Goal: Task Accomplishment & Management: Manage account settings

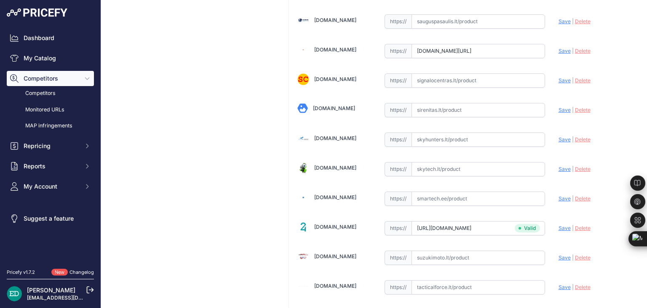
scroll to position [2460, 0]
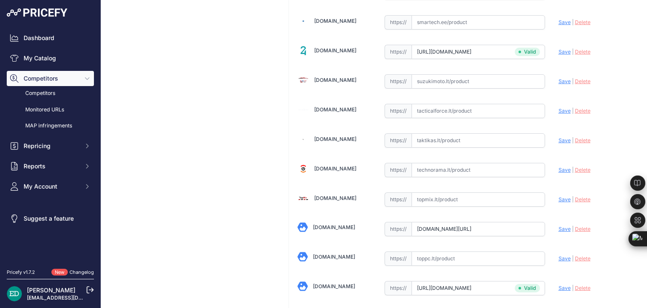
click at [472, 163] on input "text" at bounding box center [479, 170] width 134 height 14
drag, startPoint x: 472, startPoint y: 160, endPoint x: 455, endPoint y: 157, distance: 17.5
click at [455, 163] on input "text" at bounding box center [479, 170] width 134 height 14
paste input "https://www.technorama.lt/vaizdo-registratoriai/1340329-viofo-a119-g-v3-prietai…"
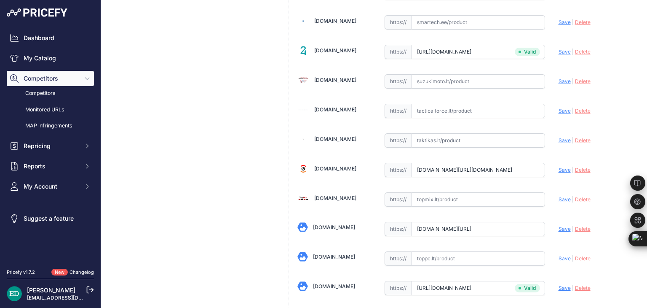
click at [559, 166] on span "Save" at bounding box center [565, 169] width 12 height 6
type input "https://www.technorama.lt/vaizdo-registratoriai/1340329-viofo-a119-g-v3-prietai…"
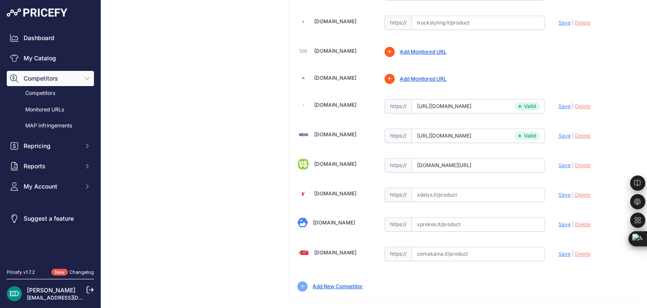
click at [429, 246] on input "text" at bounding box center [479, 253] width 134 height 14
paste input "https://www.zemakaina.lt/viofo-a119-g-v3-prietaisu-skydelio-vaizdo-kamera-juoda…"
click at [562, 250] on span "Save" at bounding box center [565, 253] width 12 height 6
type input "https://www.zemakaina.lt/viofo-a119-g-v3-prietaisu-skydelio-vaizdo-kamera-juoda…"
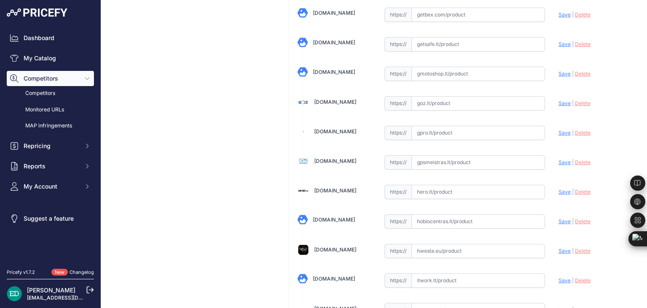
scroll to position [2313, 0]
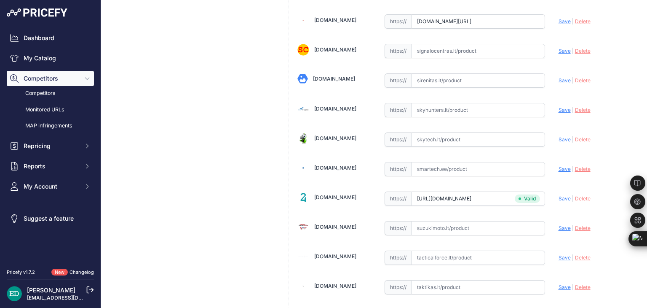
click at [433, 162] on input "text" at bounding box center [479, 169] width 134 height 14
paste input "https://www.smartech.ee/lt/products/car-and-motorcycle-goods/gps-video-and-audi…"
click at [559, 166] on span "Save" at bounding box center [565, 169] width 12 height 6
type input "https://www.smartech.ee/lt/products/car-and-motorcycle-goods/gps-video-and-audi…"
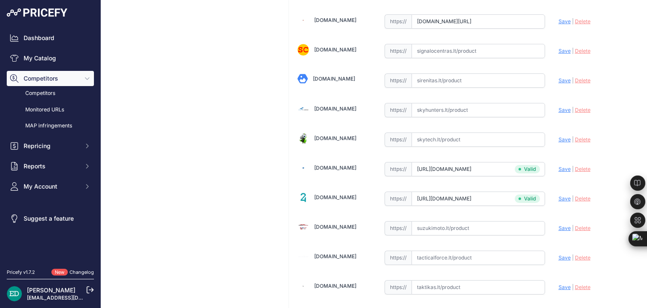
scroll to position [1463, 0]
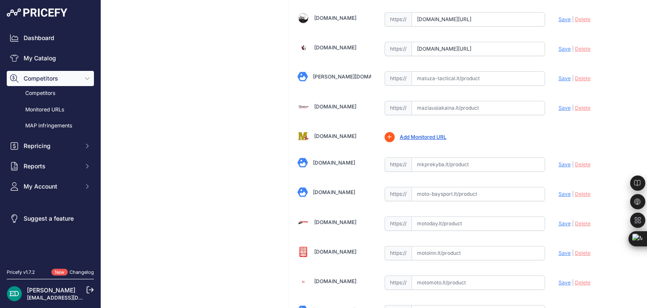
click at [439, 157] on input "text" at bounding box center [479, 164] width 134 height 14
paste input "https://www.mkprekyba.lt/vaizdo-registratoriai-/47614-wideorejestrator-viofo-a1…"
click at [559, 161] on span "Save" at bounding box center [565, 164] width 12 height 6
type input "[URL][DOMAIN_NAME]"
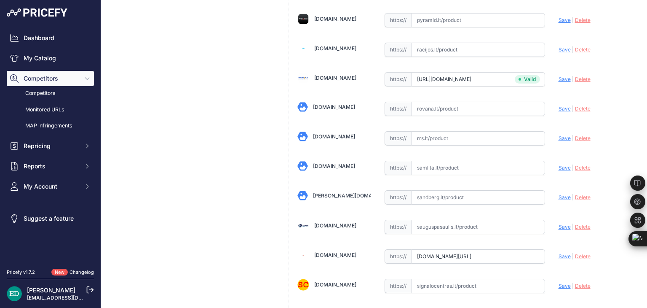
scroll to position [1201, 0]
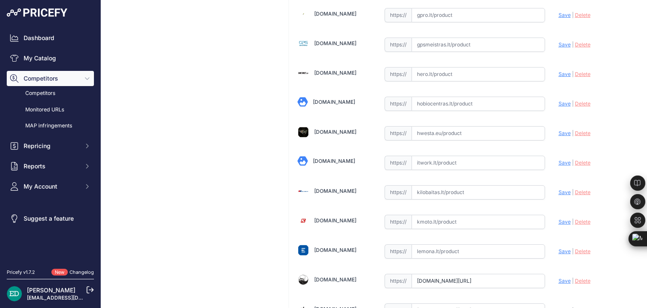
click at [425, 155] on input "text" at bounding box center [479, 162] width 134 height 14
paste input "https://www.itwork.lt/index.php?route=product/product&product_id=1399036&utm_so…"
click at [559, 159] on span "Save" at bounding box center [565, 162] width 12 height 6
type input "https://www.itwork.lt/index.php?route=product%2Fproduct&product_id=1399036&prir…"
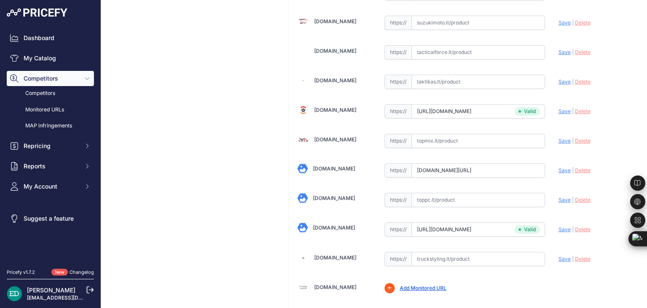
scroll to position [2518, 0]
click at [502, 163] on input "www.topocentras.lt/vaizdo-registratoriai-viofo-a119-g-v3.html?prirule_jdsnikfkf…" at bounding box center [479, 170] width 134 height 14
paste input "https://www.topocentras.lt/viofo-a119-g-v3-prietaisu-skydelio-vaizdo-kamera-juo…"
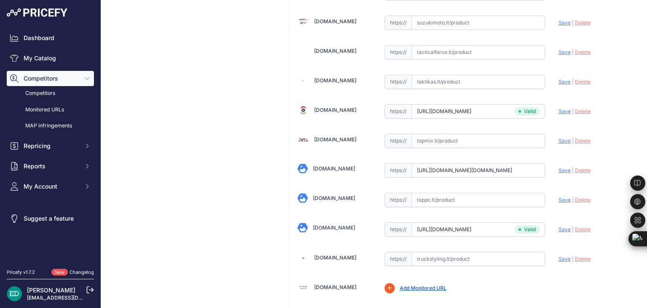
scroll to position [0, 205]
click at [562, 167] on span "Save" at bounding box center [565, 170] width 12 height 6
type input "https://www.topocentras.lt/viofo-a119-g-v3-prietaisu-skydelio-vaizdo-kamera-juo…"
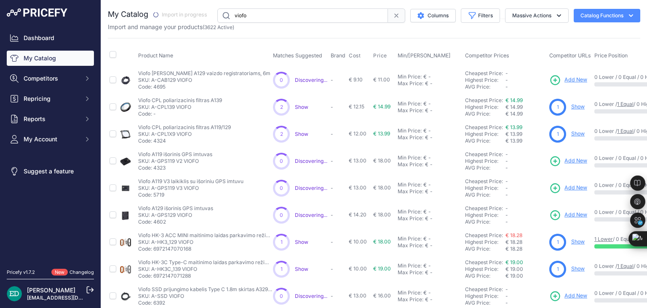
drag, startPoint x: 266, startPoint y: 20, endPoint x: 167, endPoint y: 13, distance: 98.8
click at [167, 13] on div "My Catalog" at bounding box center [374, 15] width 532 height 14
type input "mio"
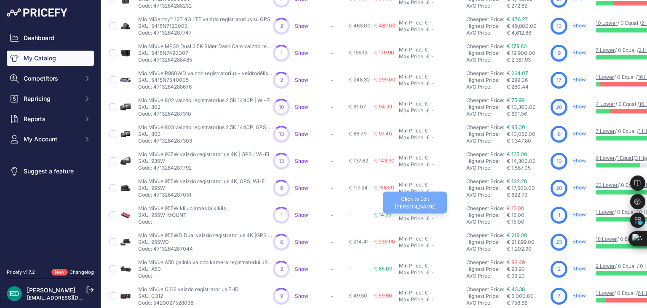
scroll to position [204, 0]
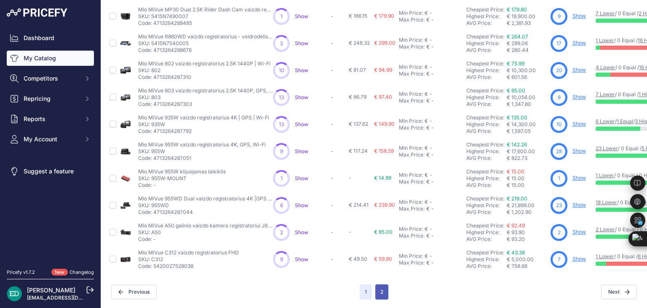
click at [377, 284] on button "2" at bounding box center [381, 291] width 13 height 15
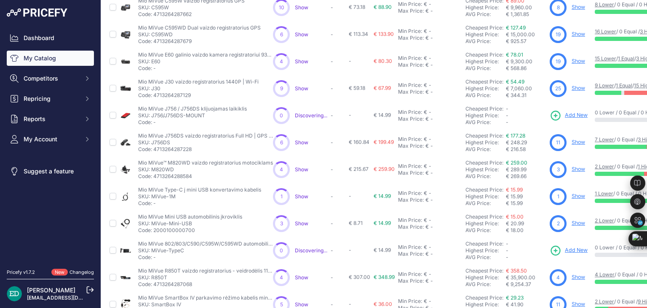
scroll to position [204, 0]
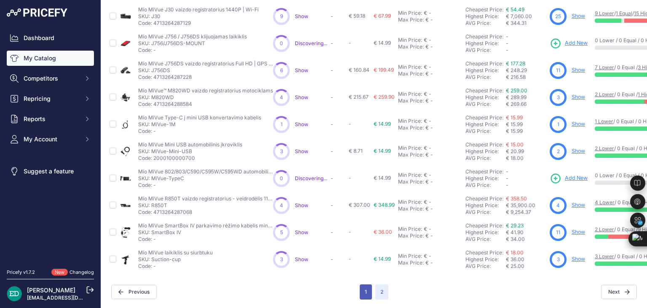
click at [361, 288] on button "1" at bounding box center [366, 291] width 12 height 15
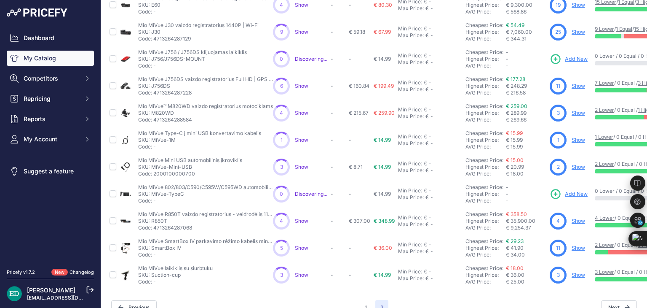
scroll to position [225, 0]
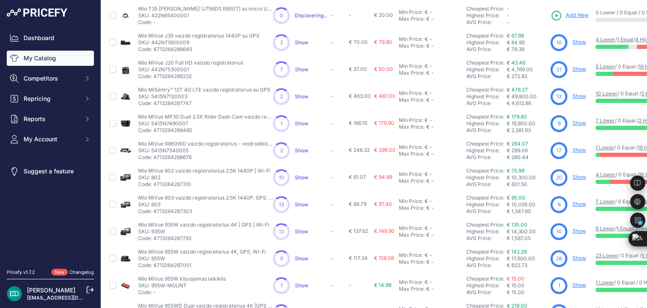
scroll to position [78, 0]
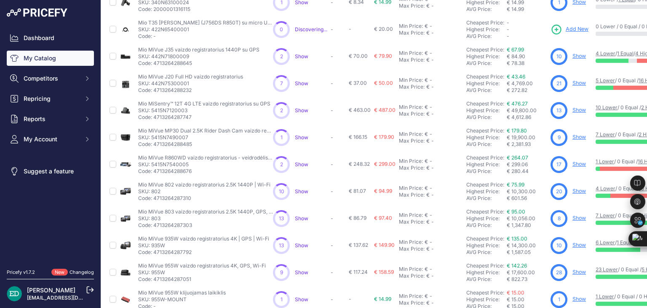
click at [578, 109] on link "Show" at bounding box center [578, 110] width 13 height 6
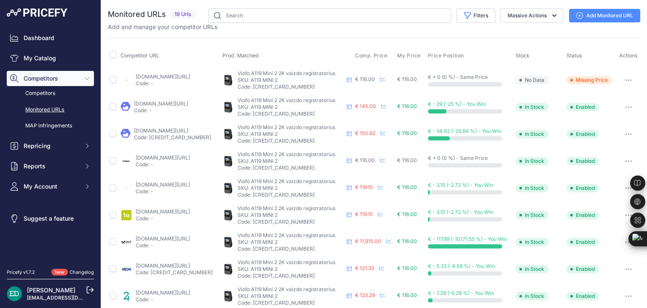
click at [344, 29] on div "Add and manage your competitor URLs" at bounding box center [374, 27] width 532 height 8
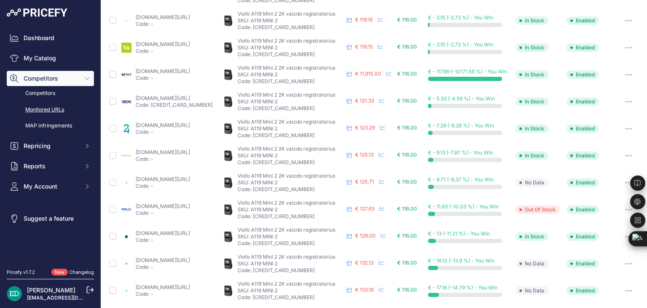
scroll to position [279, 0]
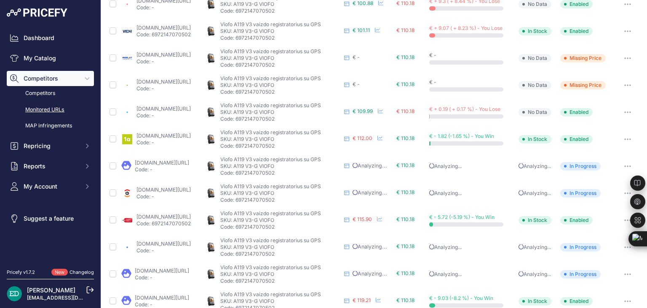
scroll to position [225, 0]
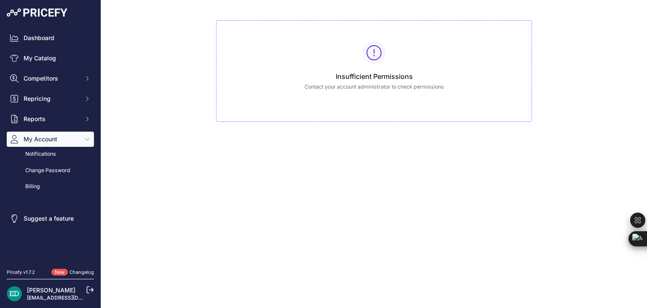
click at [422, 60] on div "Insufficient Permissions Contact your account administrator to check permissions" at bounding box center [374, 71] width 316 height 102
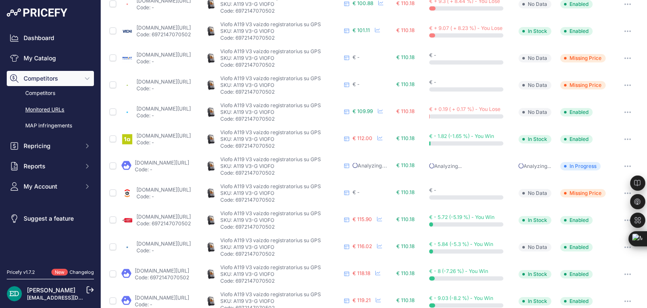
scroll to position [225, 0]
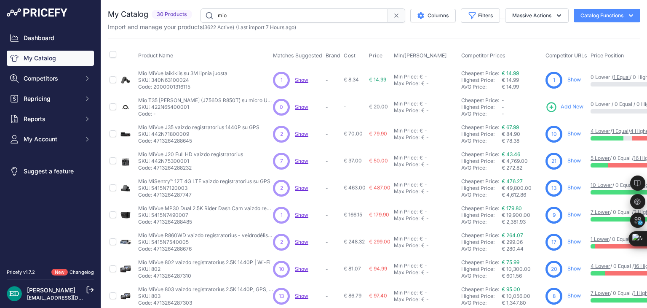
drag, startPoint x: 476, startPoint y: 134, endPoint x: 526, endPoint y: 131, distance: 50.2
click at [526, 131] on td "Cheapest Price: Click here to see from which matched product this price comes f…" at bounding box center [502, 133] width 84 height 27
click at [528, 122] on td "Cheapest Price: Click here to see from which matched product this price comes f…" at bounding box center [502, 133] width 84 height 27
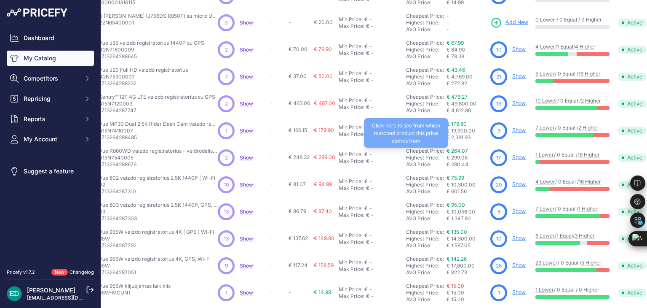
scroll to position [204, 55]
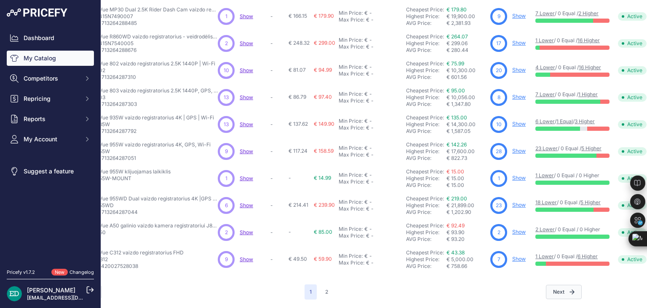
click at [559, 284] on button "Next" at bounding box center [564, 291] width 36 height 14
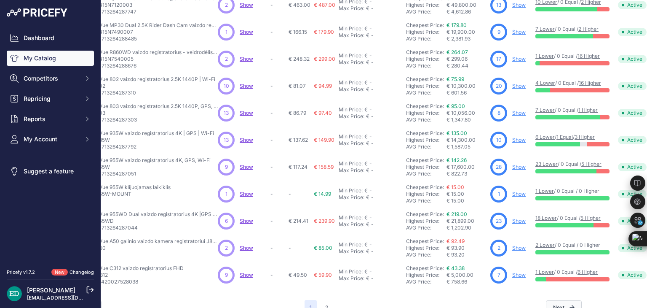
scroll to position [225, 55]
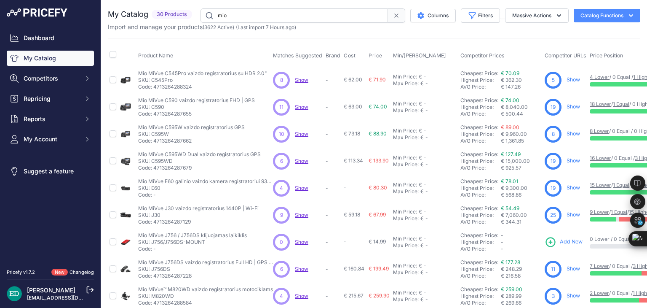
click at [573, 105] on link "Show" at bounding box center [573, 106] width 13 height 6
click at [577, 106] on link "Show" at bounding box center [573, 106] width 13 height 6
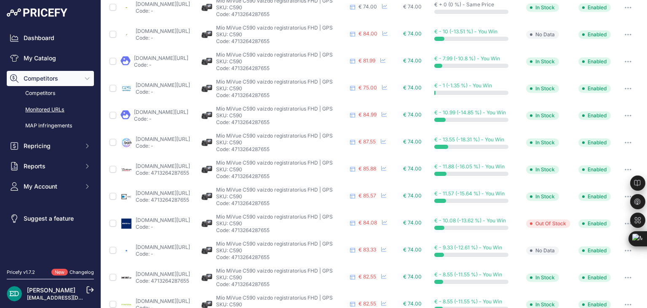
scroll to position [279, 0]
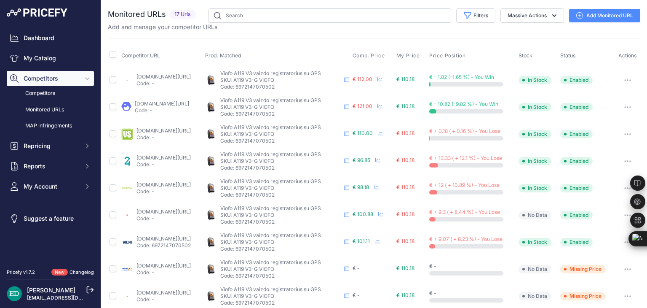
click at [387, 5] on div "You are not connected to the internet. Monitored URLs" at bounding box center [374, 266] width 532 height 533
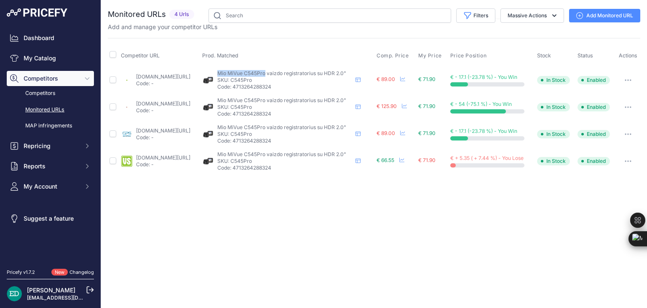
drag, startPoint x: 293, startPoint y: 70, endPoint x: 246, endPoint y: 74, distance: 47.8
click at [246, 74] on div "Mio MiVue C545Pro vaizdo registratorius su HDR 2.0" Mio MiVue C545Pro vaizdo re…" at bounding box center [287, 80] width 171 height 20
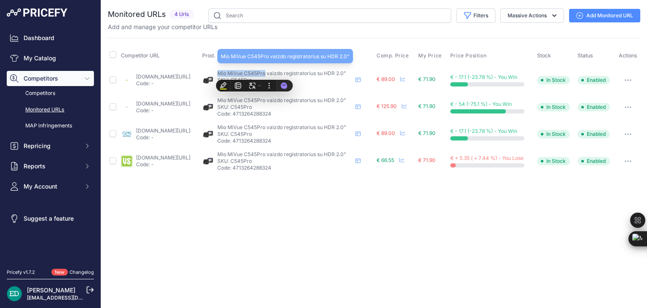
copy span "Mio MiVue C545Pro"
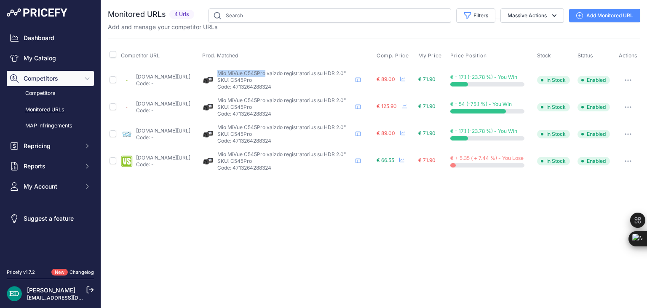
click at [616, 16] on link "Add Monitored URL" at bounding box center [604, 15] width 71 height 13
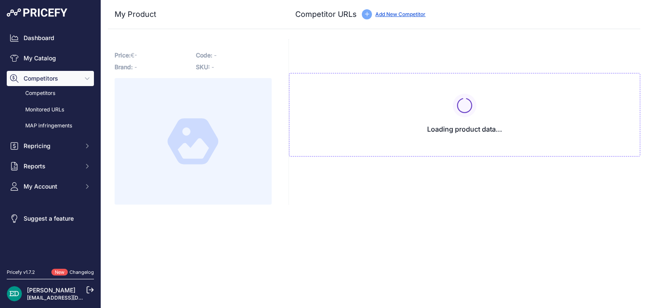
type input "[DOMAIN_NAME][URL]"
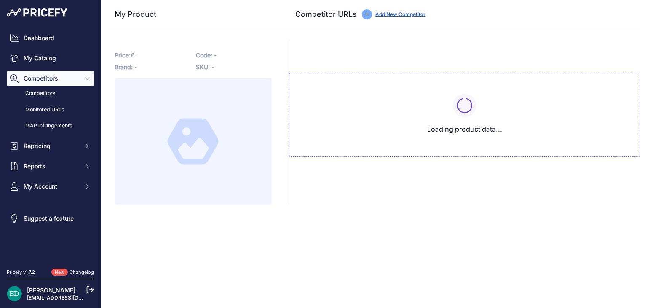
type input "[DOMAIN_NAME][URL]"
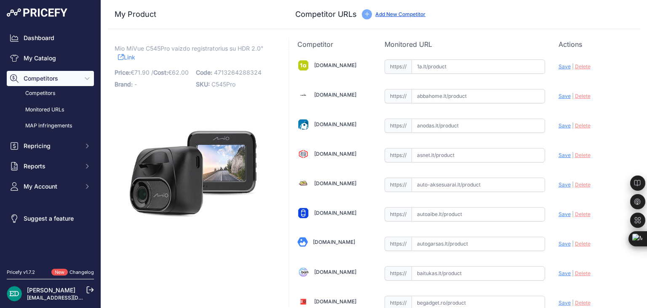
click at [500, 5] on div "My Product Competitor URLs" at bounding box center [374, 14] width 532 height 29
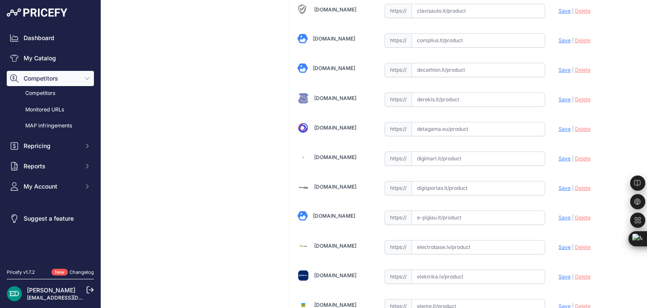
click at [445, 154] on input "text" at bounding box center [479, 158] width 134 height 14
paste input "[URL][DOMAIN_NAME][DOMAIN_NAME]"
click at [559, 157] on span "Save" at bounding box center [565, 158] width 12 height 6
type input "[URL][DOMAIN_NAME]"
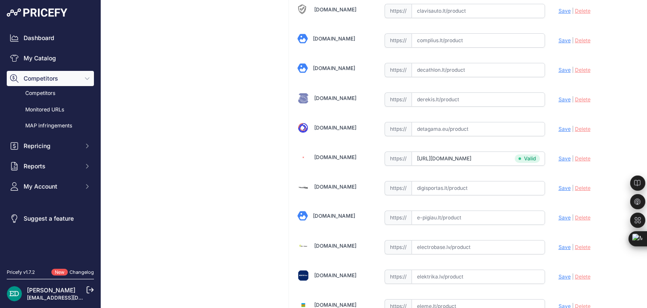
scroll to position [1990, 0]
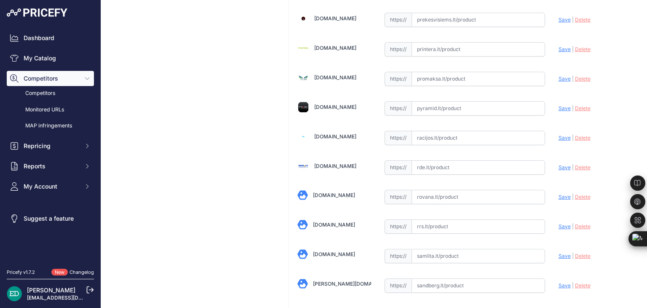
click at [447, 160] on input "text" at bounding box center [479, 167] width 134 height 14
paste input "[URL][DOMAIN_NAME][DOMAIN_NAME]"
click at [561, 164] on span "Save" at bounding box center [565, 167] width 12 height 6
type input "[URL][DOMAIN_NAME]"
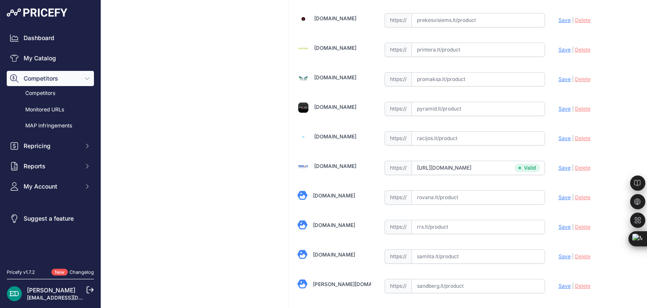
scroll to position [1990, 0]
click at [559, 164] on span "Save" at bounding box center [565, 167] width 12 height 6
